Goal: Find contact information: Find contact information

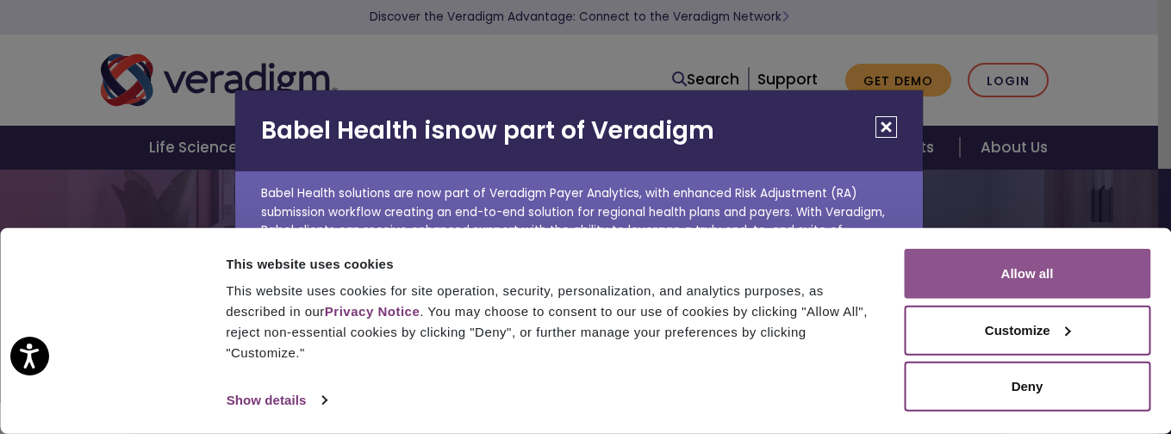
click at [1022, 264] on button "Allow all" at bounding box center [1027, 274] width 246 height 50
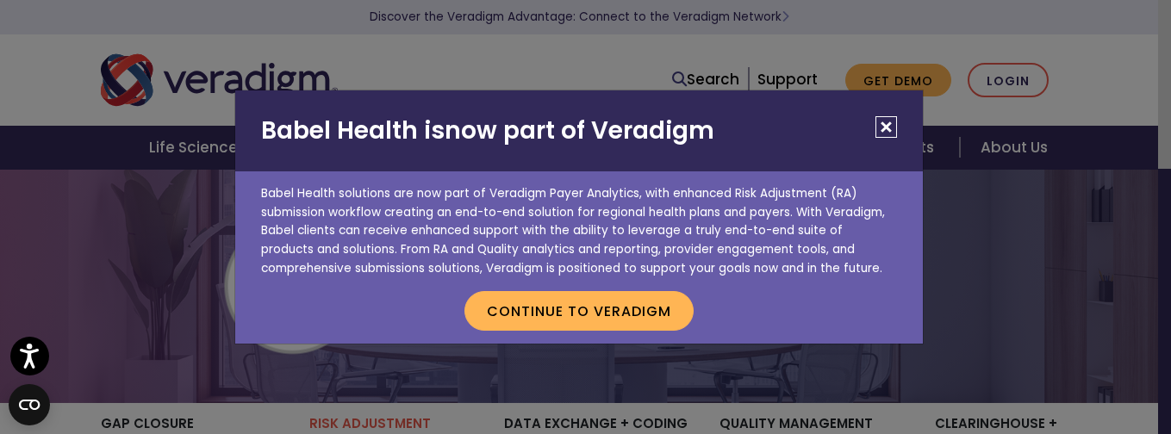
click at [671, 128] on h2 "Babel Health is now part of Veradigm" at bounding box center [579, 130] width 688 height 81
copy h2 "Veradigm"
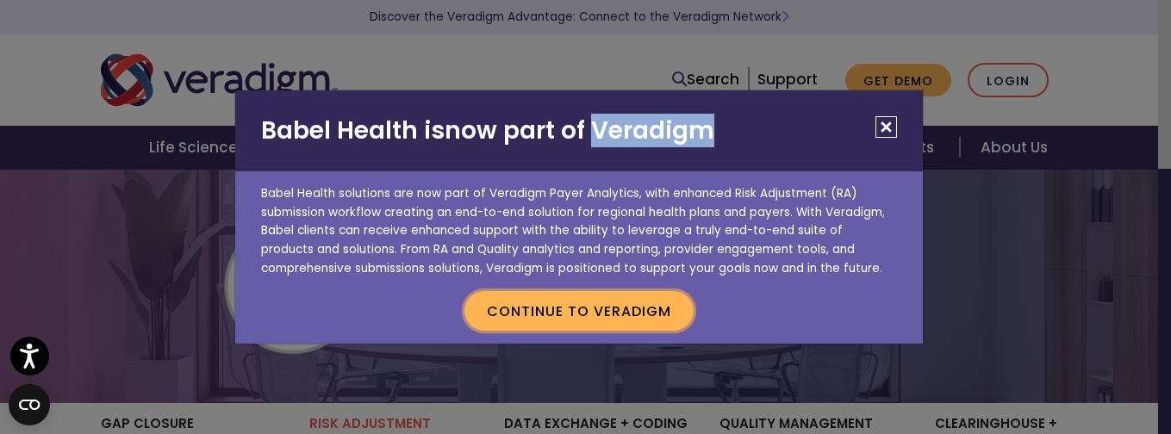
click at [632, 306] on button "Continue to Veradigm" at bounding box center [578, 311] width 229 height 40
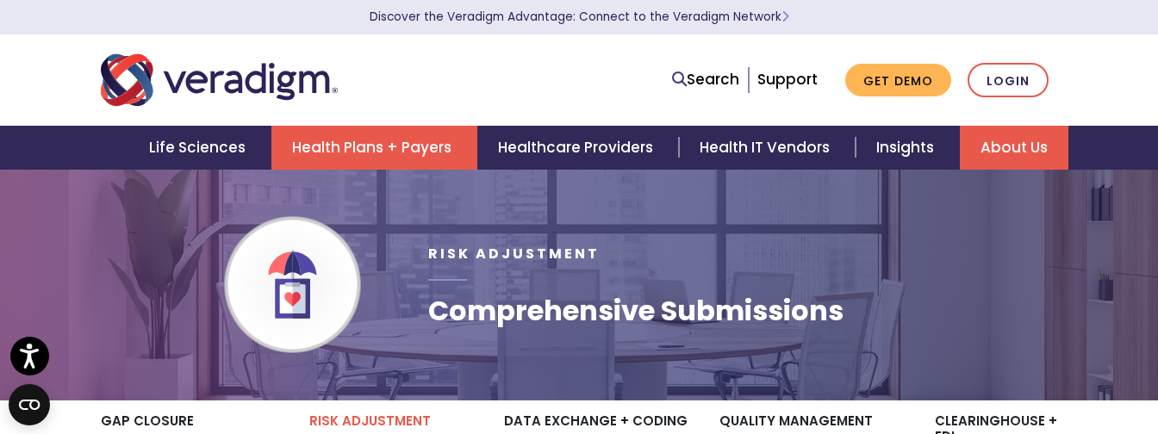
click at [1024, 143] on link "About Us" at bounding box center [1014, 148] width 109 height 44
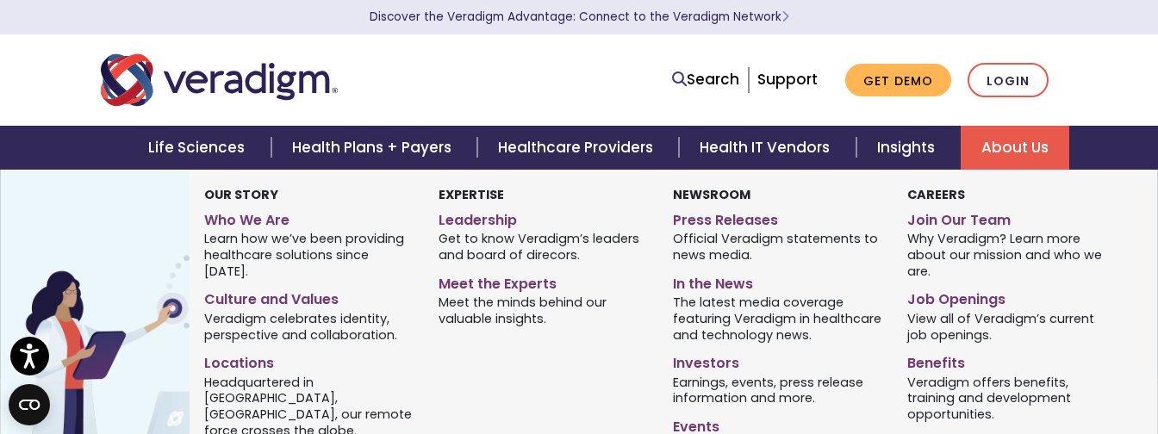
scroll to position [72, 0]
click at [993, 219] on link "Join Our Team" at bounding box center [1011, 217] width 209 height 25
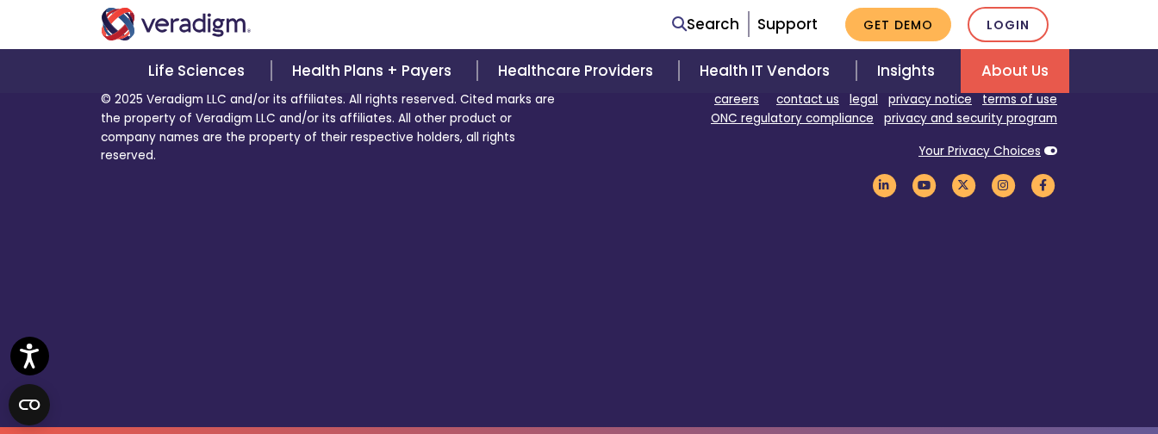
scroll to position [2190, 0]
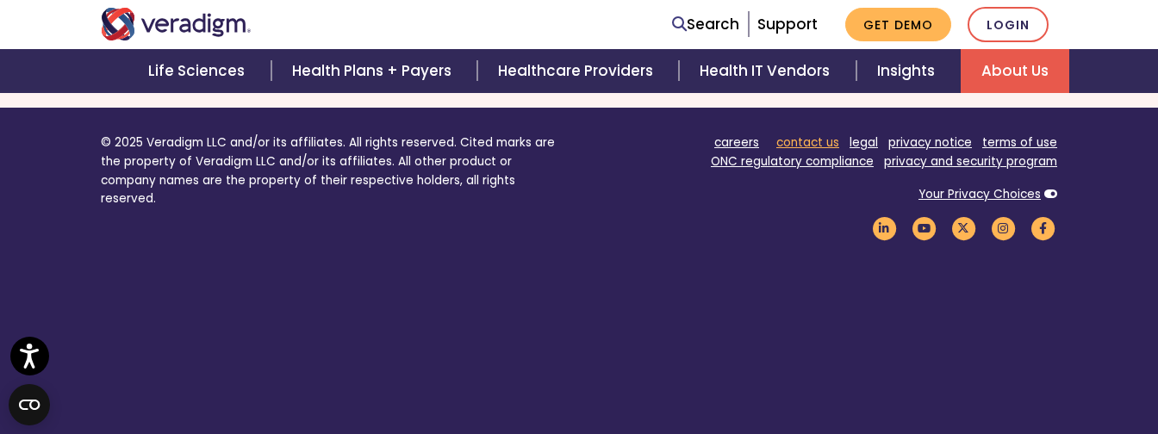
click at [821, 151] on link "contact us" at bounding box center [807, 142] width 63 height 16
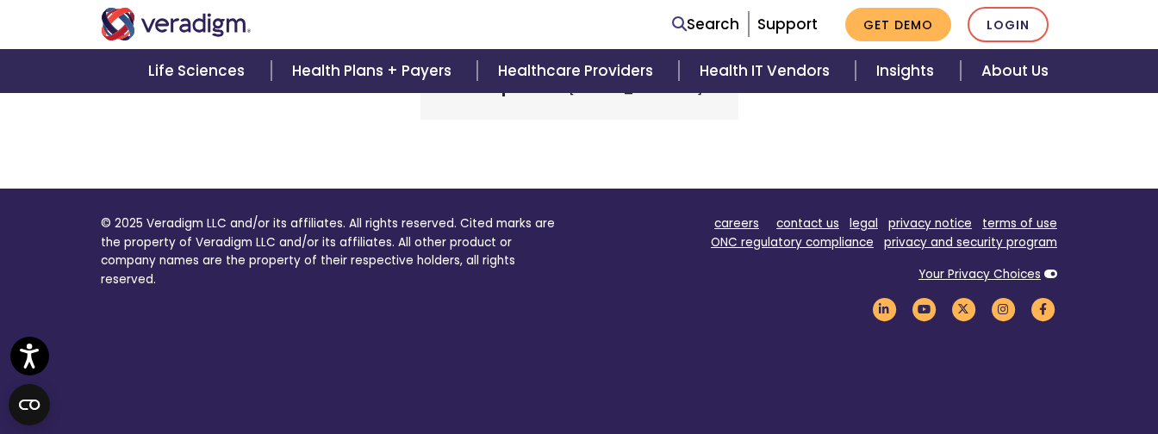
scroll to position [718, 0]
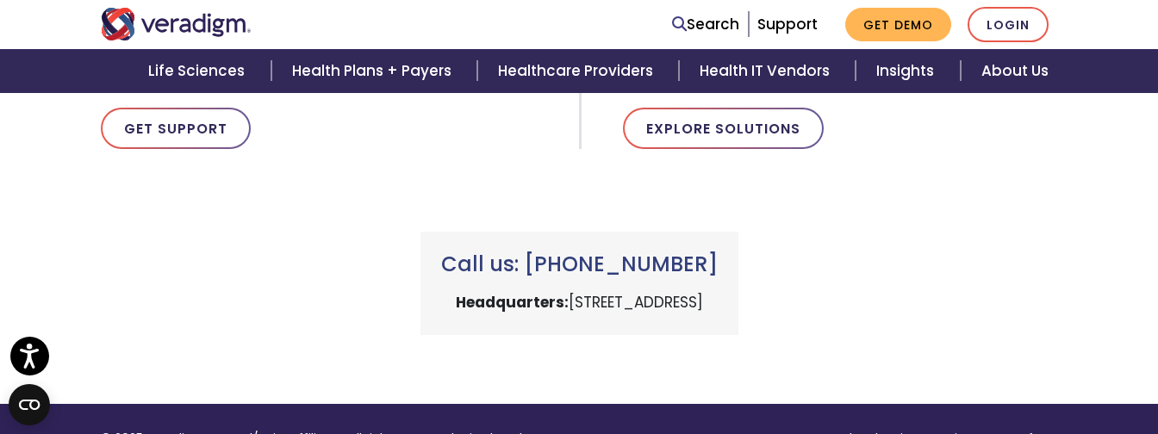
drag, startPoint x: 456, startPoint y: 302, endPoint x: 765, endPoint y: 302, distance: 309.3
click at [718, 302] on p "Headquarters: 222 W Merchandise Mart Plaza, Chicago, IL 60654" at bounding box center [579, 302] width 277 height 23
copy p "222 W Merchandise Mart Plaza, Chicago, IL"
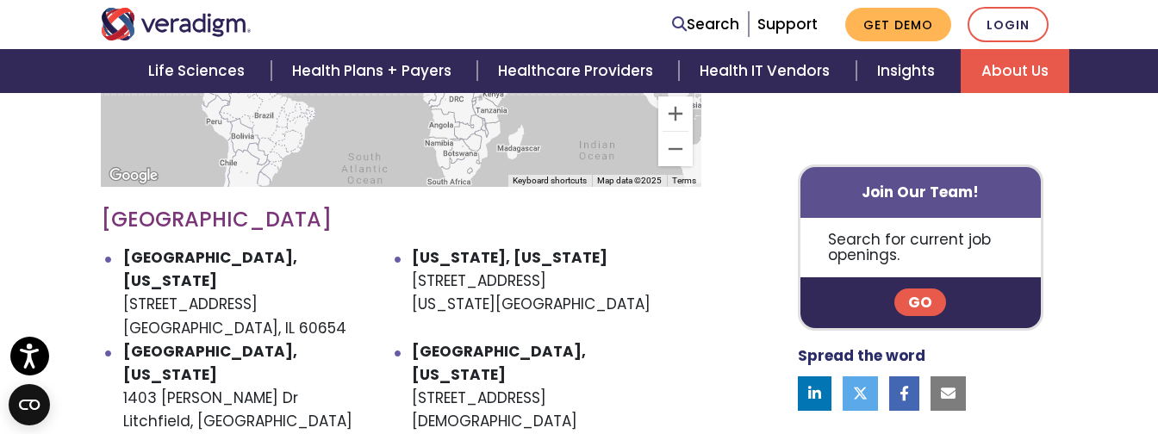
scroll to position [933, 0]
